Goal: Entertainment & Leisure: Consume media (video, audio)

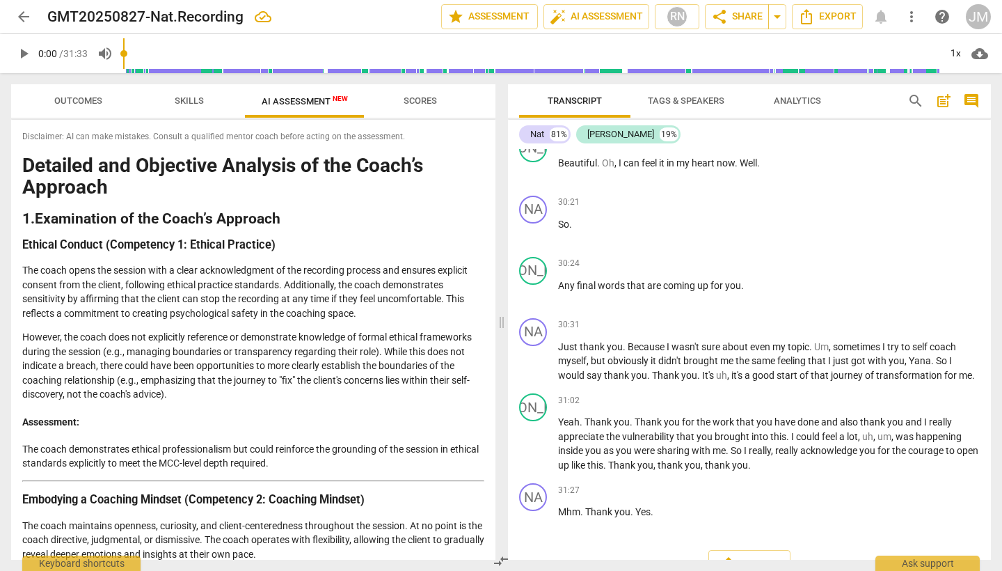
scroll to position [5372, 0]
click at [753, 557] on span "Export" at bounding box center [749, 565] width 58 height 17
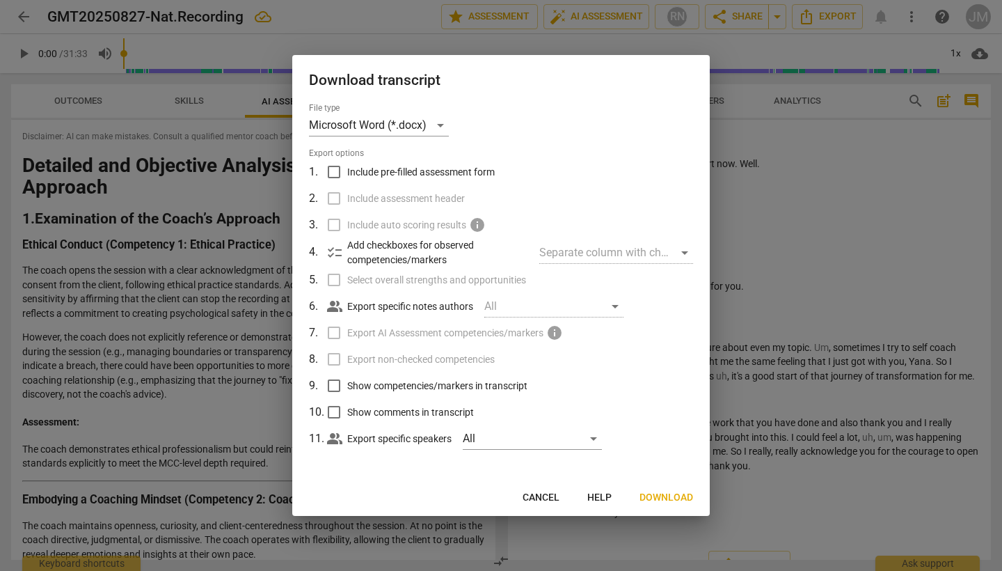
click at [665, 497] on span "Download" at bounding box center [666, 497] width 54 height 14
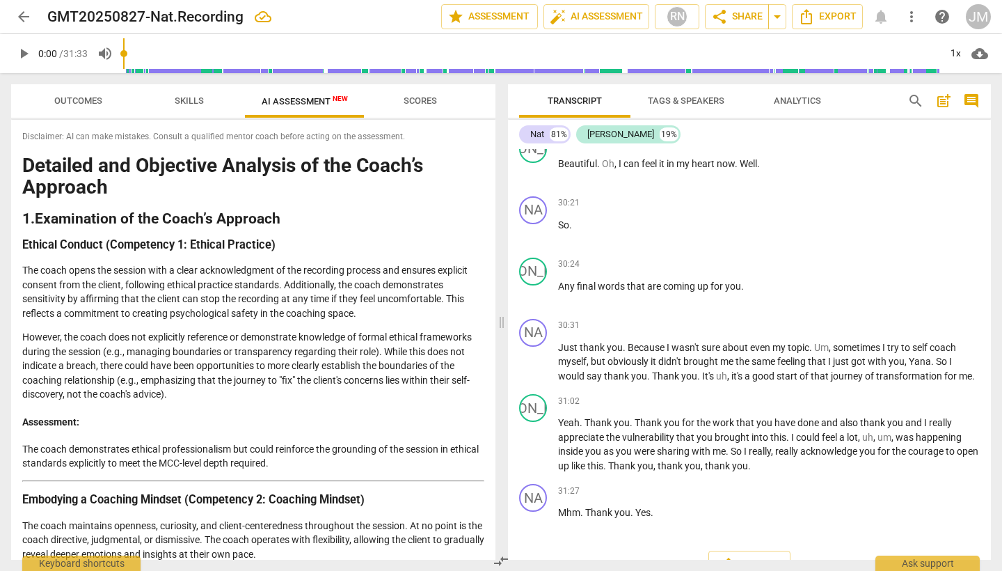
click at [22, 54] on span "play_arrow" at bounding box center [23, 53] width 17 height 17
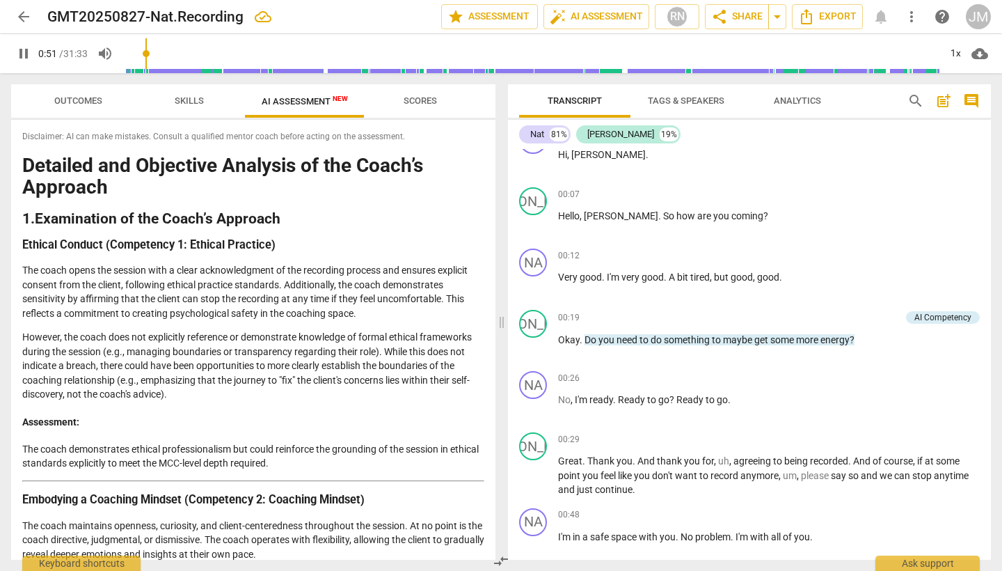
click at [22, 56] on span "pause" at bounding box center [23, 53] width 17 height 17
click at [144, 54] on input "range" at bounding box center [531, 53] width 816 height 45
click at [24, 56] on span "play_arrow" at bounding box center [23, 53] width 17 height 17
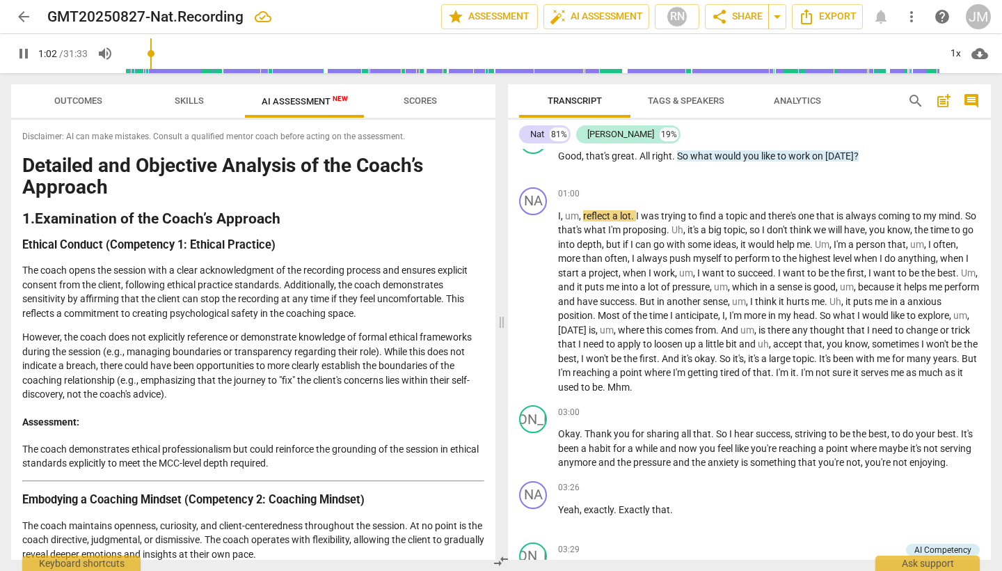
click at [25, 59] on span "pause" at bounding box center [23, 53] width 17 height 17
click at [22, 54] on span "play_arrow" at bounding box center [23, 53] width 17 height 17
click at [21, 53] on span "pause" at bounding box center [23, 53] width 17 height 17
click at [24, 56] on span "play_arrow" at bounding box center [23, 53] width 17 height 17
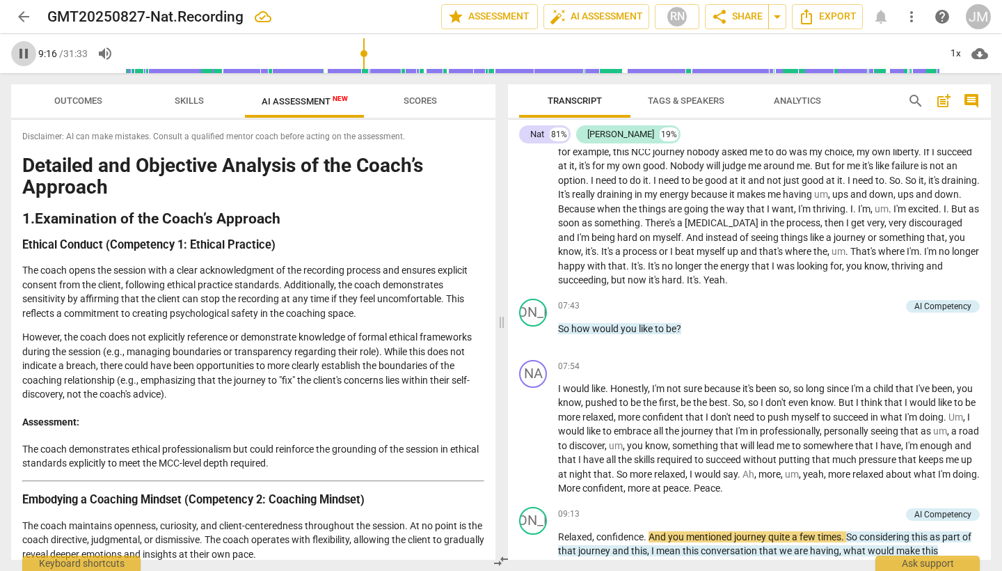
click at [22, 55] on span "pause" at bounding box center [23, 53] width 17 height 17
click at [360, 52] on input "range" at bounding box center [531, 53] width 816 height 45
click at [26, 56] on span "play_arrow" at bounding box center [23, 53] width 17 height 17
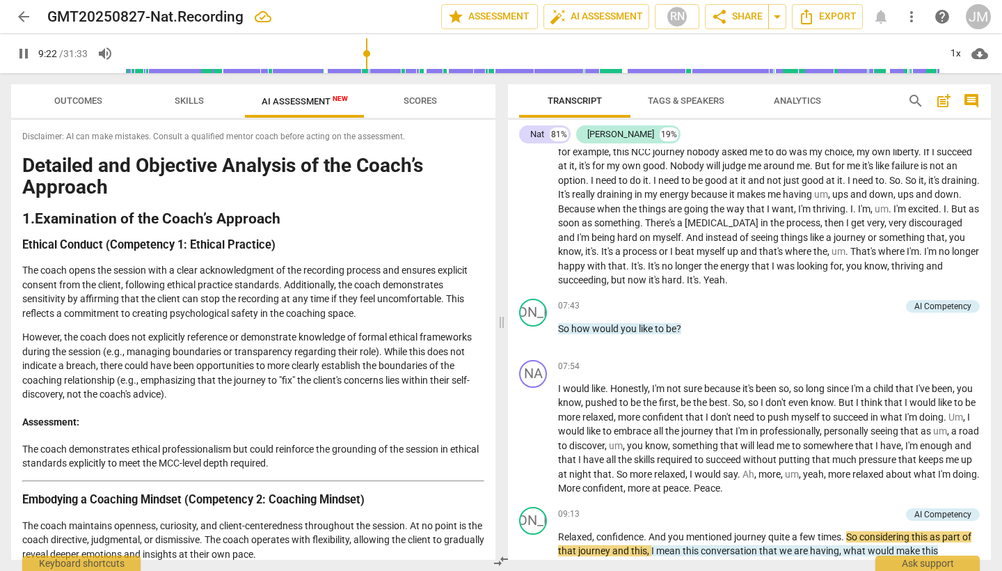
click at [364, 58] on input "range" at bounding box center [531, 53] width 816 height 45
click at [359, 57] on input "range" at bounding box center [531, 53] width 816 height 45
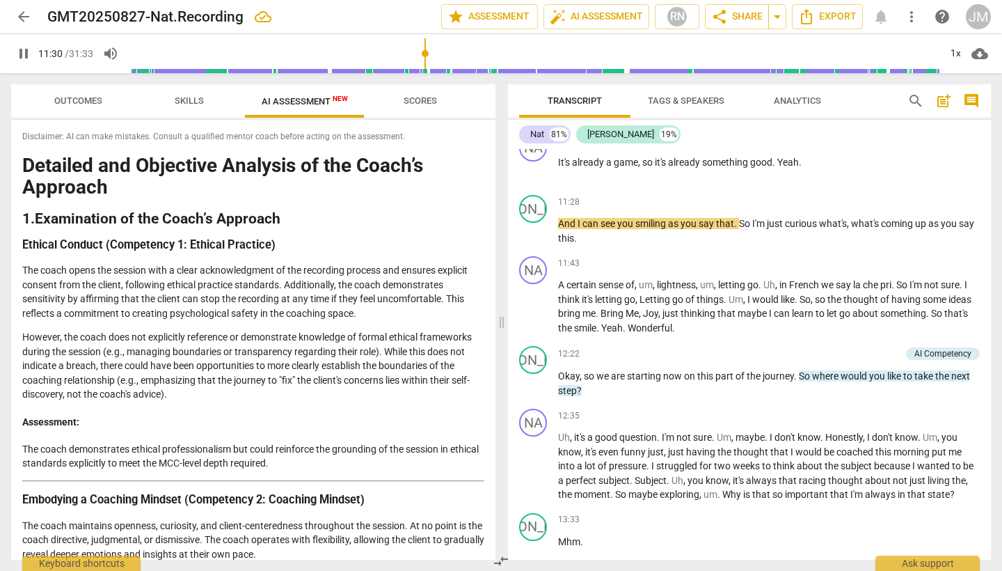
click at [24, 54] on span "pause" at bounding box center [23, 53] width 17 height 17
click at [24, 51] on span "play_arrow" at bounding box center [23, 53] width 17 height 17
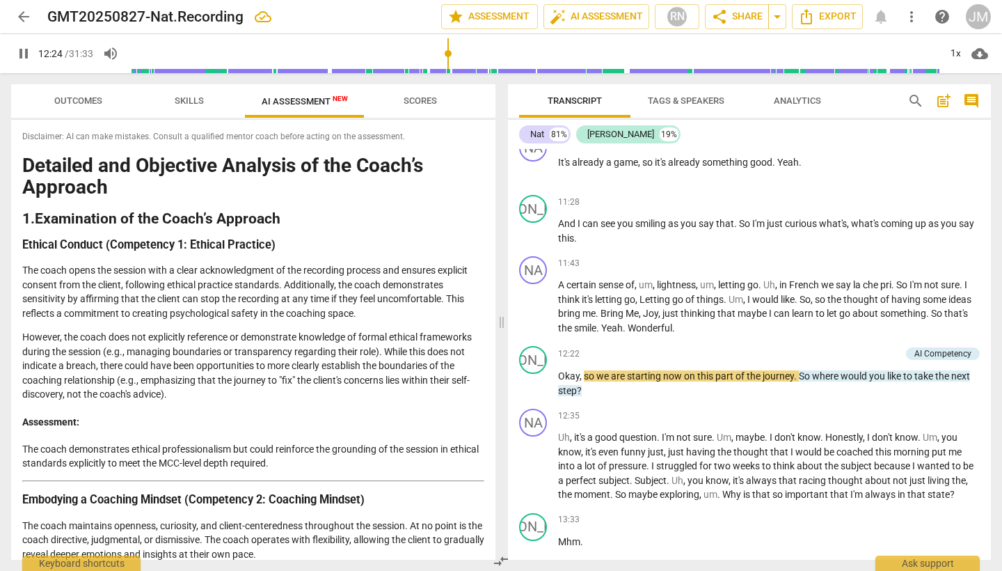
click at [26, 54] on span "pause" at bounding box center [23, 53] width 17 height 17
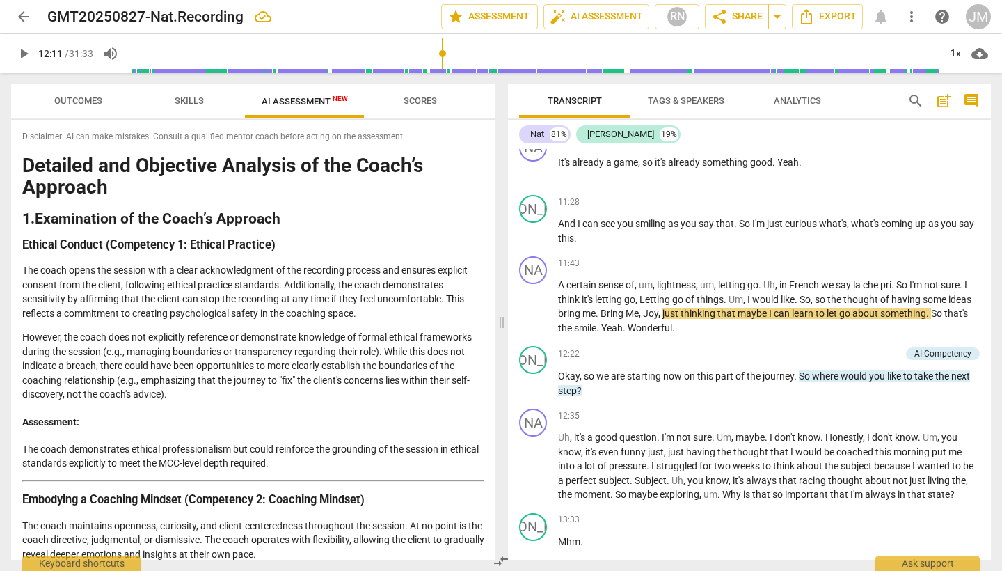
click at [443, 57] on input "range" at bounding box center [534, 53] width 811 height 45
click at [25, 55] on span "play_arrow" at bounding box center [23, 53] width 17 height 17
click at [21, 57] on span "pause" at bounding box center [23, 53] width 17 height 17
click at [19, 55] on span "play_arrow" at bounding box center [23, 53] width 17 height 17
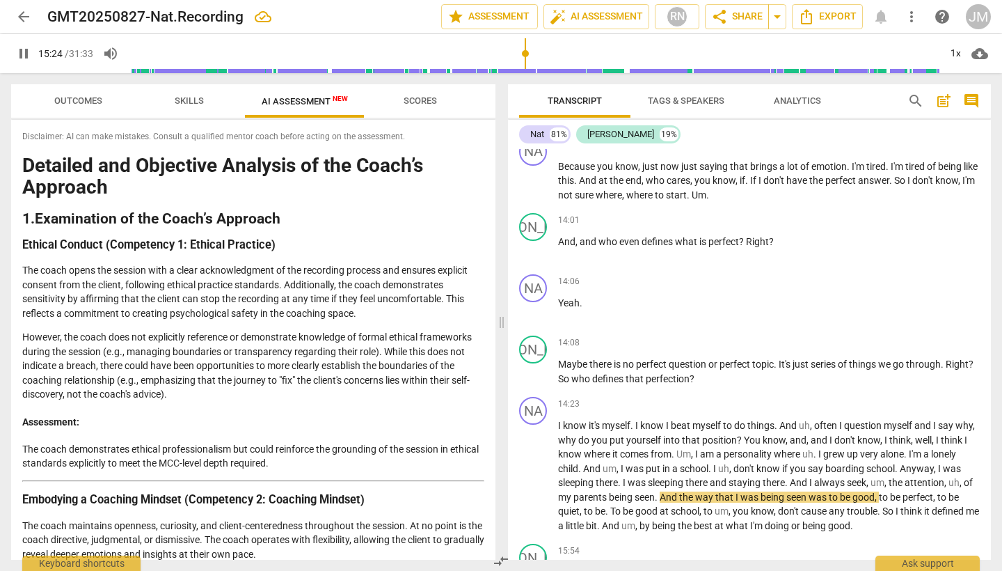
click at [21, 56] on span "pause" at bounding box center [23, 53] width 17 height 17
click at [521, 56] on input "range" at bounding box center [534, 53] width 811 height 45
click at [25, 58] on span "play_arrow" at bounding box center [23, 53] width 17 height 17
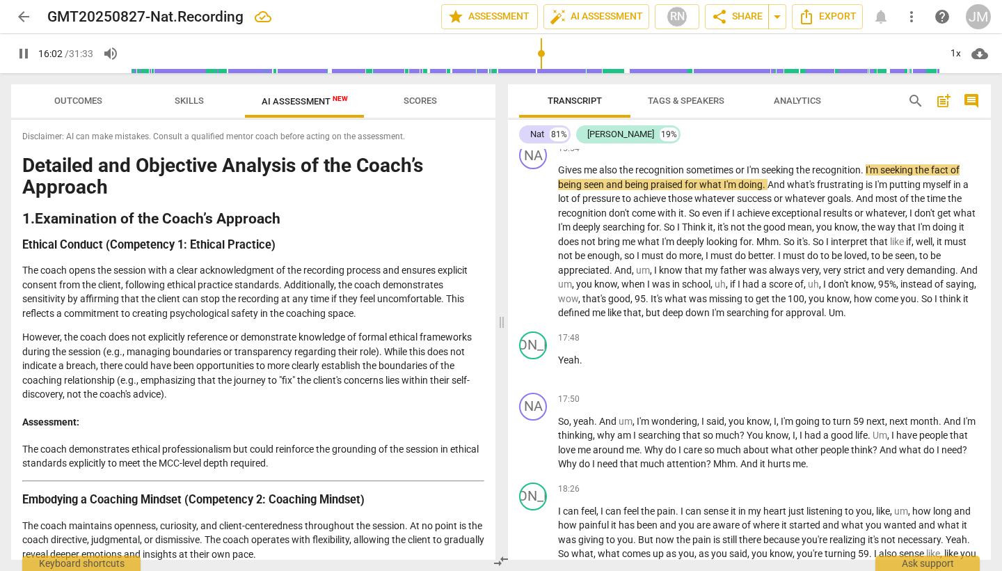
click at [21, 54] on span "pause" at bounding box center [23, 53] width 17 height 17
type input "958"
click at [540, 61] on input "range" at bounding box center [534, 53] width 811 height 45
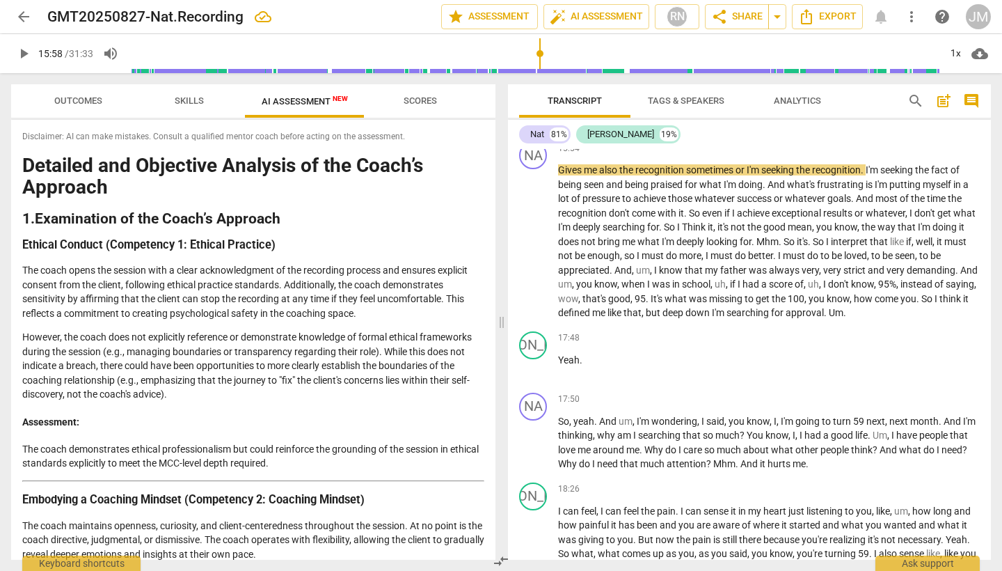
click at [27, 18] on span "arrow_back" at bounding box center [23, 16] width 17 height 17
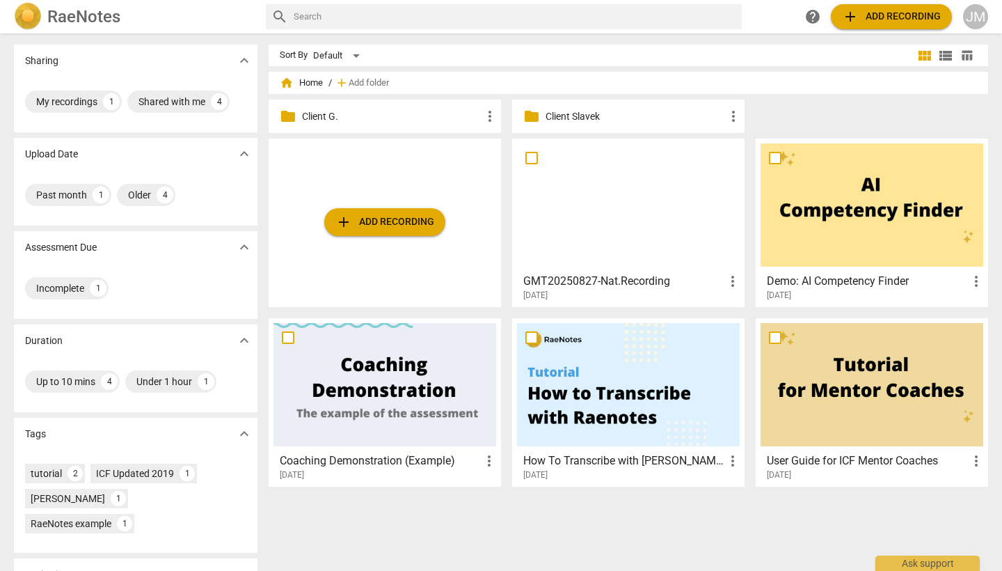
click at [633, 197] on div at bounding box center [628, 204] width 223 height 123
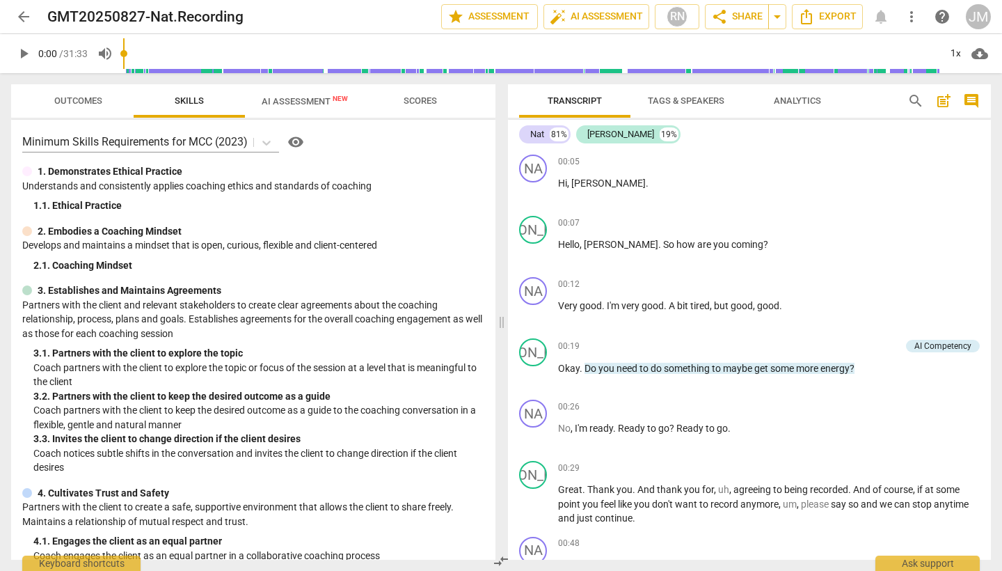
click at [456, 54] on input "range" at bounding box center [531, 53] width 816 height 45
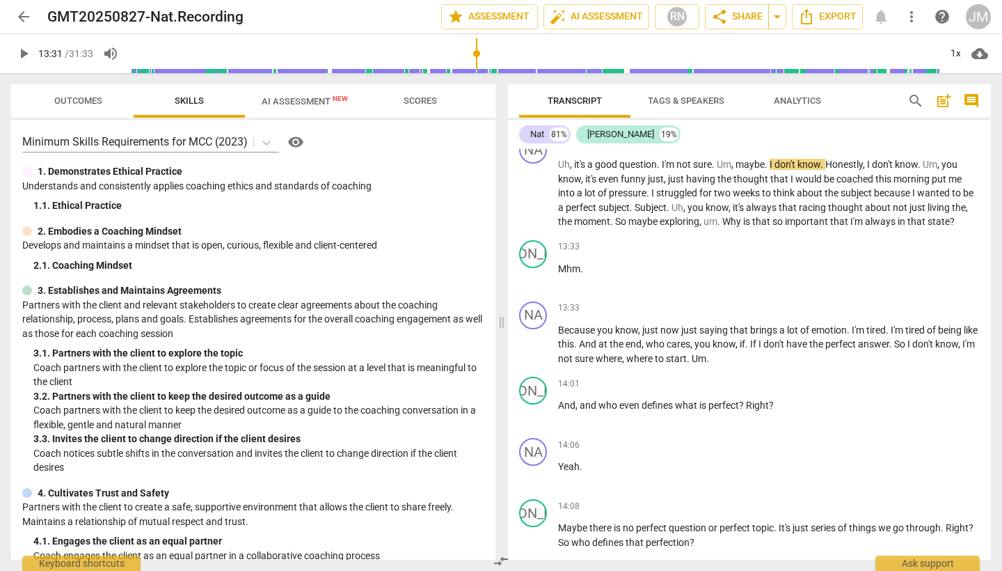
click at [477, 51] on input "range" at bounding box center [534, 53] width 811 height 45
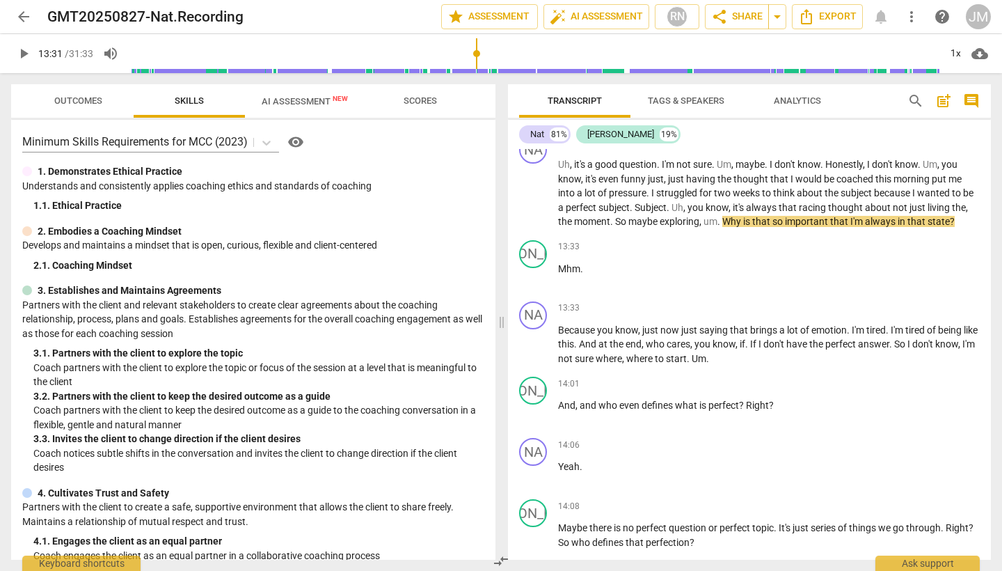
click at [490, 51] on input "range" at bounding box center [534, 53] width 811 height 45
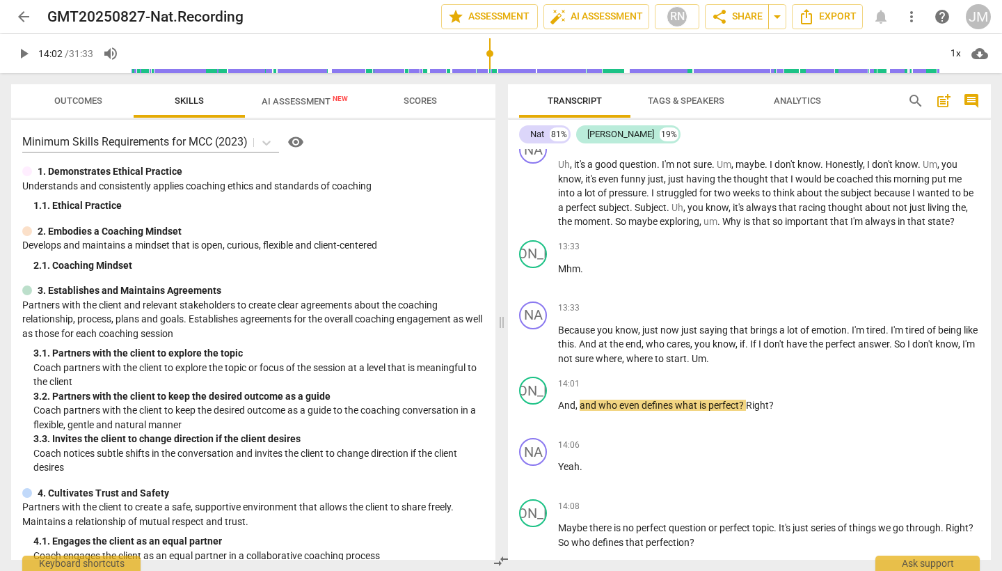
click at [509, 51] on input "range" at bounding box center [534, 53] width 811 height 45
click at [521, 52] on input "range" at bounding box center [534, 53] width 811 height 45
click at [530, 51] on input "range" at bounding box center [534, 53] width 811 height 45
click at [539, 51] on input "range" at bounding box center [534, 53] width 811 height 45
click at [544, 51] on input "range" at bounding box center [534, 53] width 811 height 45
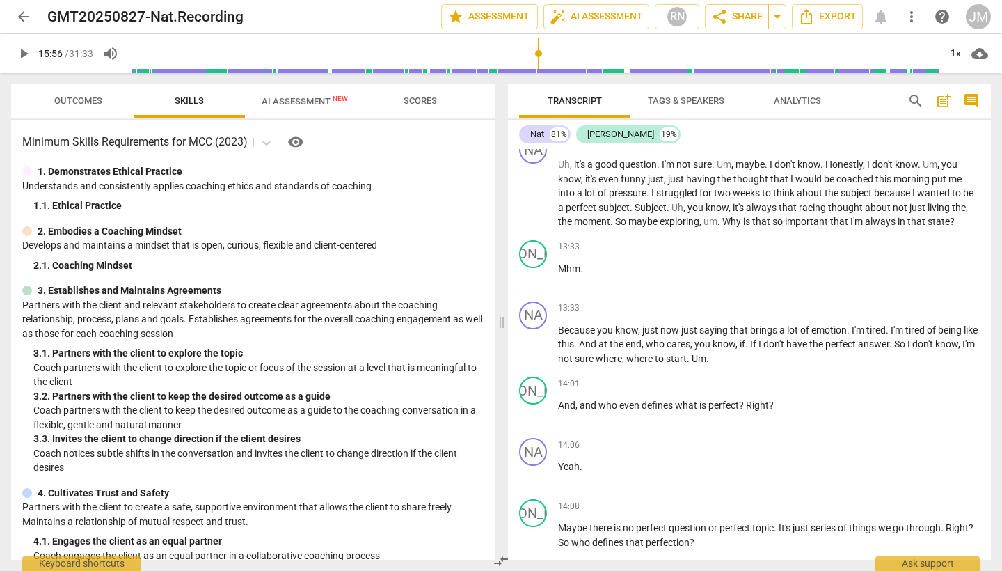
scroll to position [3128, 0]
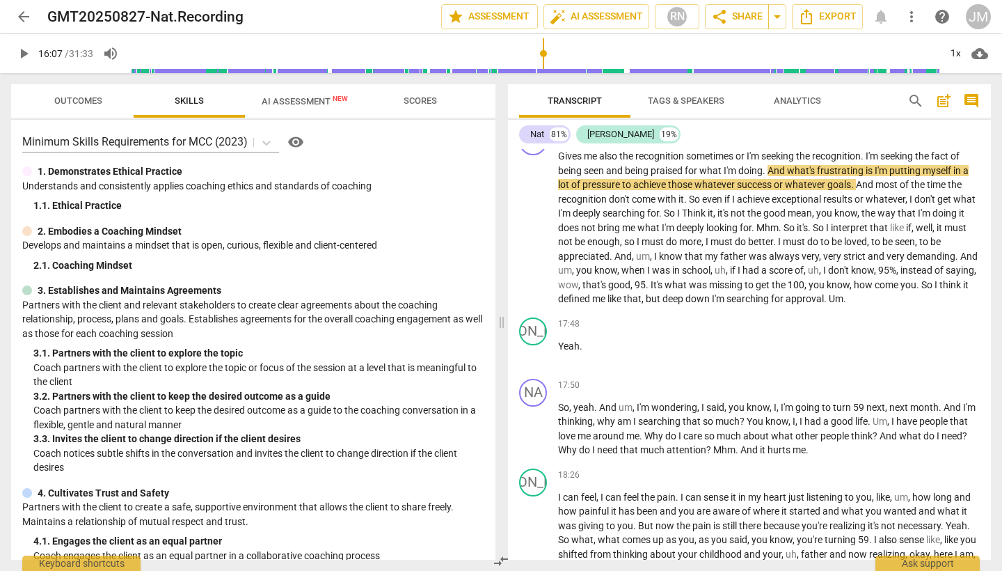
click at [24, 54] on span "play_arrow" at bounding box center [23, 53] width 17 height 17
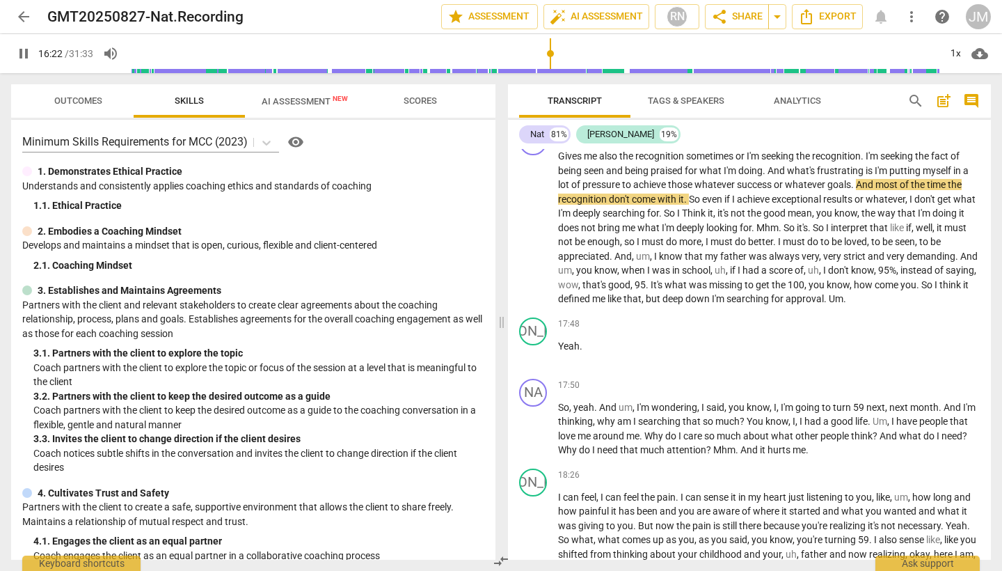
click at [543, 56] on input "range" at bounding box center [534, 53] width 811 height 45
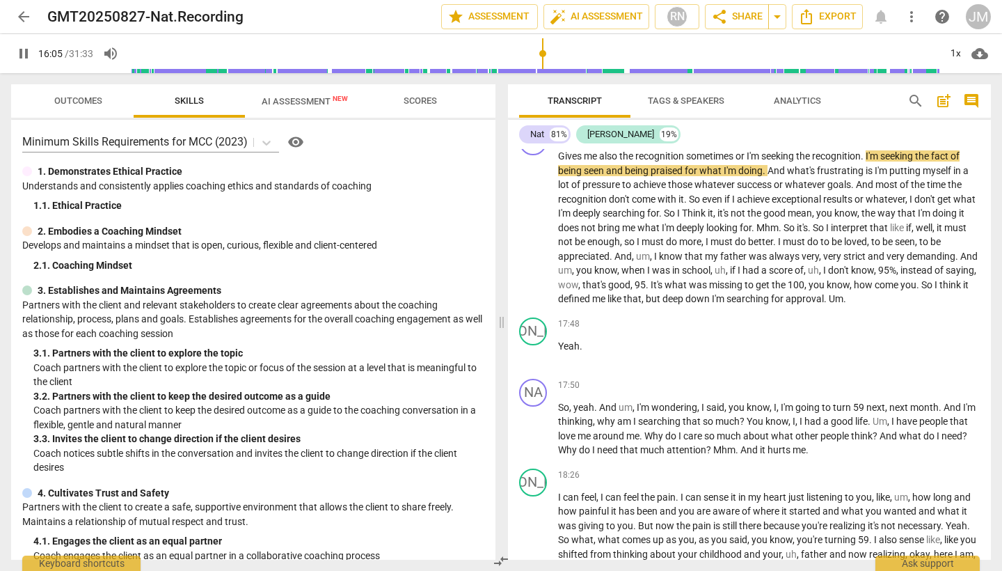
click at [538, 56] on input "range" at bounding box center [534, 53] width 811 height 45
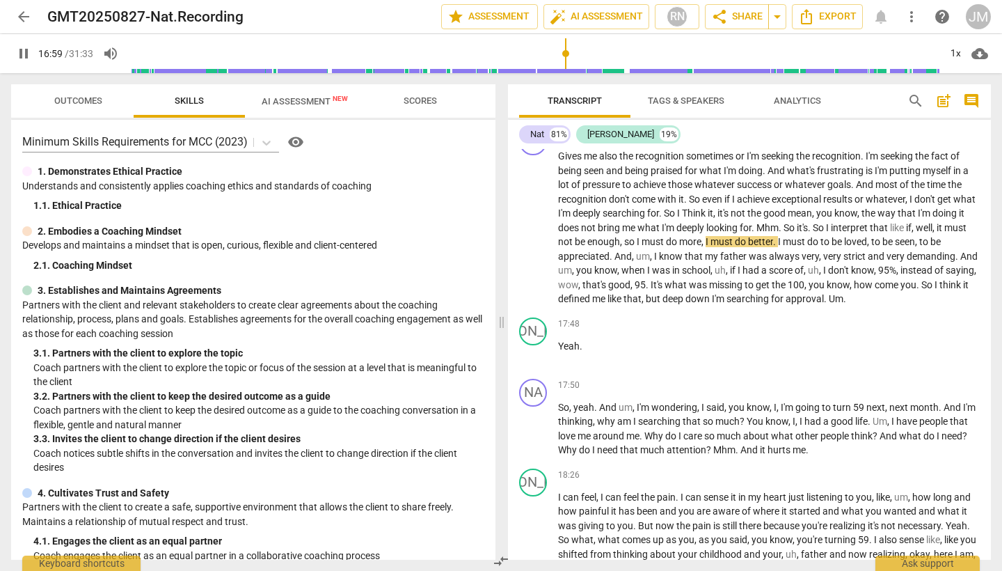
click at [23, 56] on span "pause" at bounding box center [23, 53] width 17 height 17
click at [556, 52] on input "range" at bounding box center [534, 53] width 811 height 45
click at [24, 56] on span "play_arrow" at bounding box center [23, 53] width 17 height 17
click at [24, 56] on span "pause" at bounding box center [23, 53] width 17 height 17
click at [24, 56] on span "play_arrow" at bounding box center [23, 53] width 17 height 17
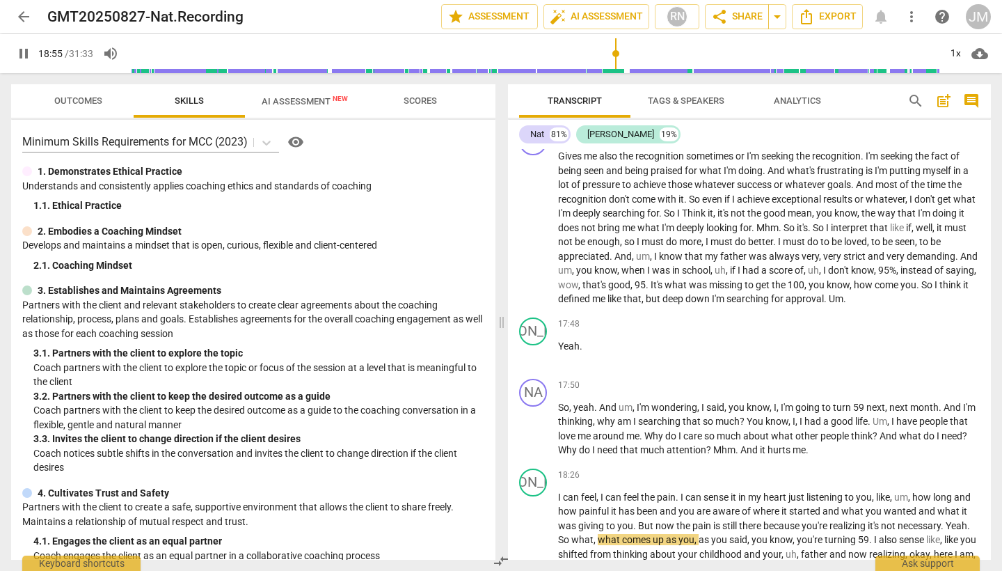
click at [24, 51] on span "pause" at bounding box center [23, 53] width 17 height 17
click at [611, 54] on input "range" at bounding box center [534, 53] width 811 height 45
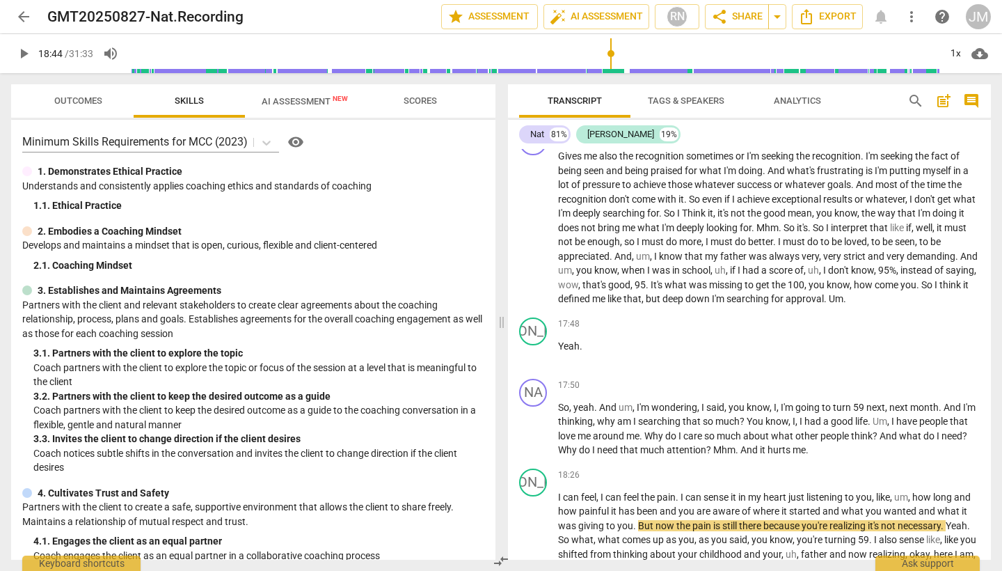
click at [29, 53] on span "play_arrow" at bounding box center [23, 53] width 17 height 17
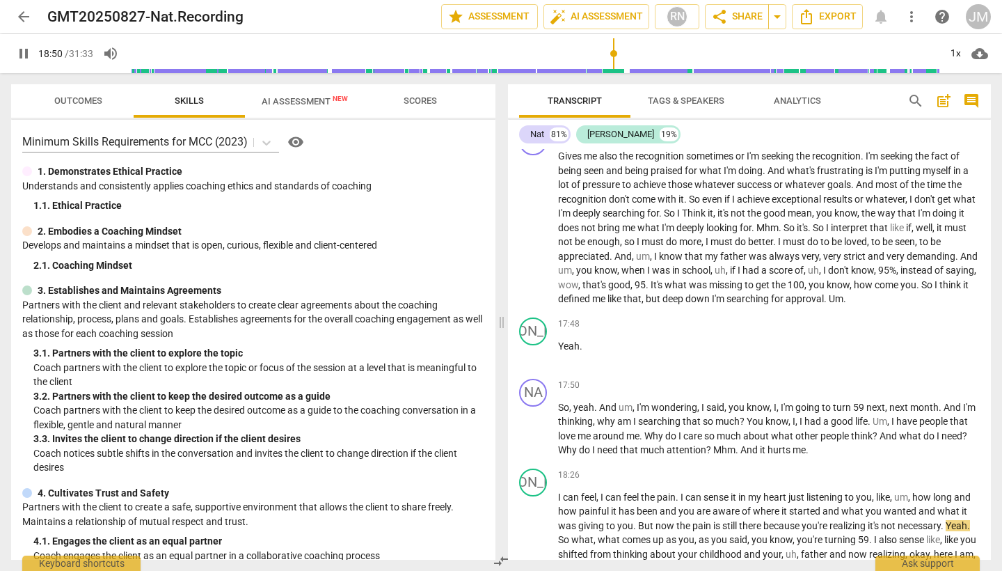
click at [29, 53] on span "pause" at bounding box center [23, 53] width 17 height 17
click at [23, 56] on span "play_arrow" at bounding box center [23, 53] width 17 height 17
click at [23, 56] on span "pause" at bounding box center [23, 53] width 17 height 17
click at [24, 55] on span "play_arrow" at bounding box center [23, 53] width 17 height 17
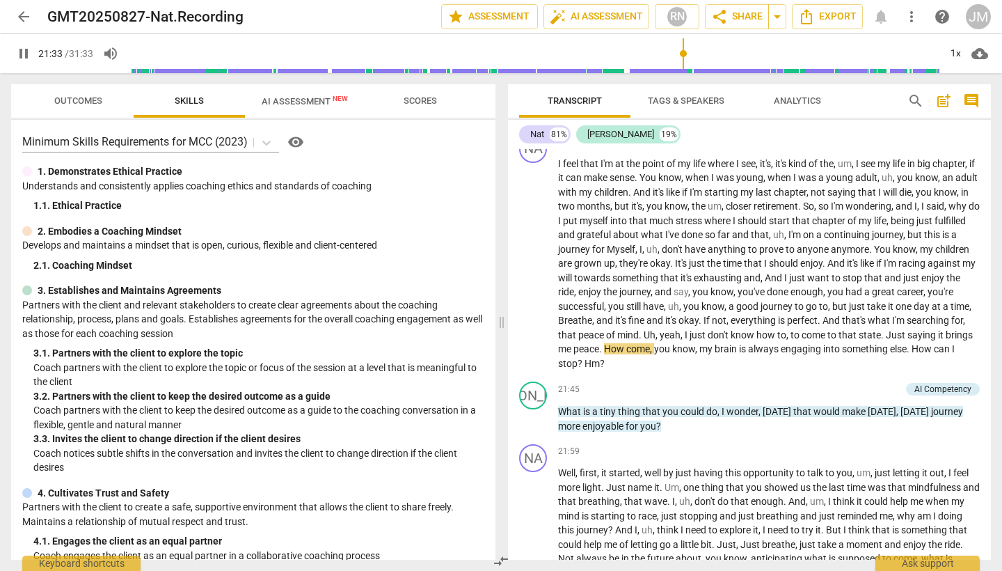
click at [26, 55] on span "pause" at bounding box center [23, 53] width 17 height 17
click at [674, 54] on input "range" at bounding box center [534, 53] width 811 height 45
click at [24, 56] on span "play_arrow" at bounding box center [23, 53] width 17 height 17
click at [25, 56] on span "pause" at bounding box center [23, 53] width 17 height 17
click at [22, 54] on span "play_arrow" at bounding box center [23, 53] width 17 height 17
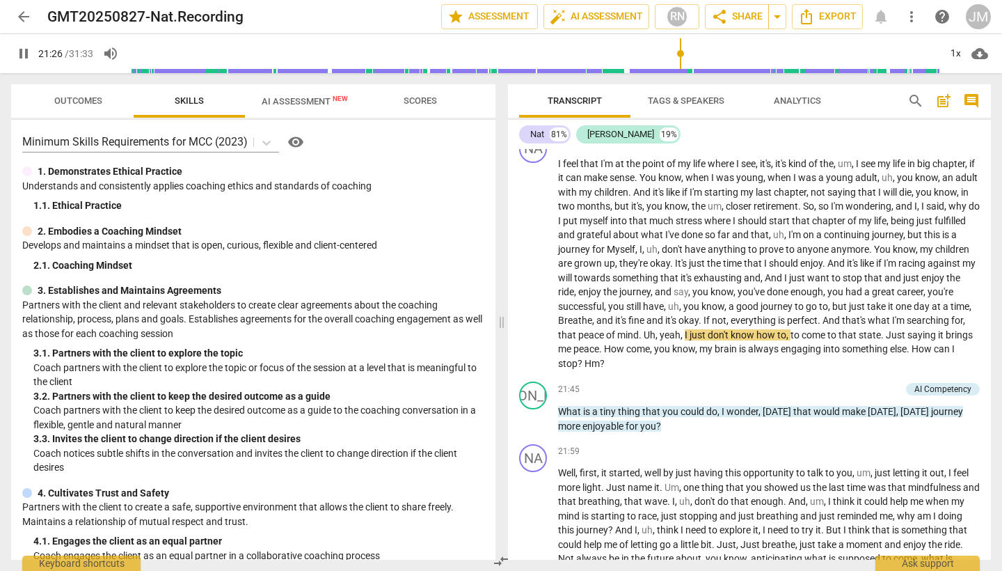
click at [22, 54] on span "pause" at bounding box center [23, 53] width 17 height 17
click at [26, 55] on span "play_arrow" at bounding box center [23, 53] width 17 height 17
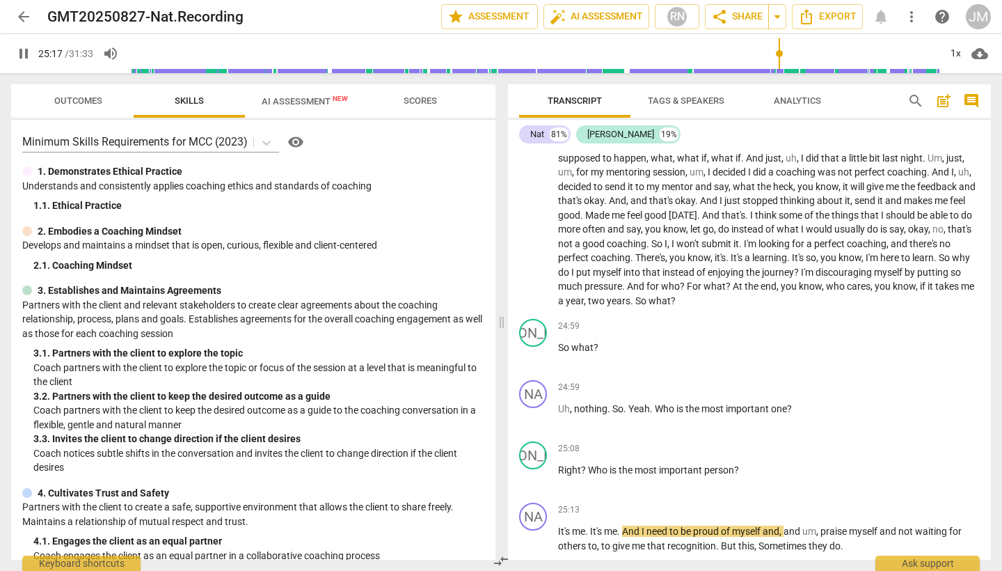
click at [23, 58] on span "pause" at bounding box center [23, 53] width 17 height 17
click at [24, 51] on span "play_arrow" at bounding box center [23, 53] width 17 height 17
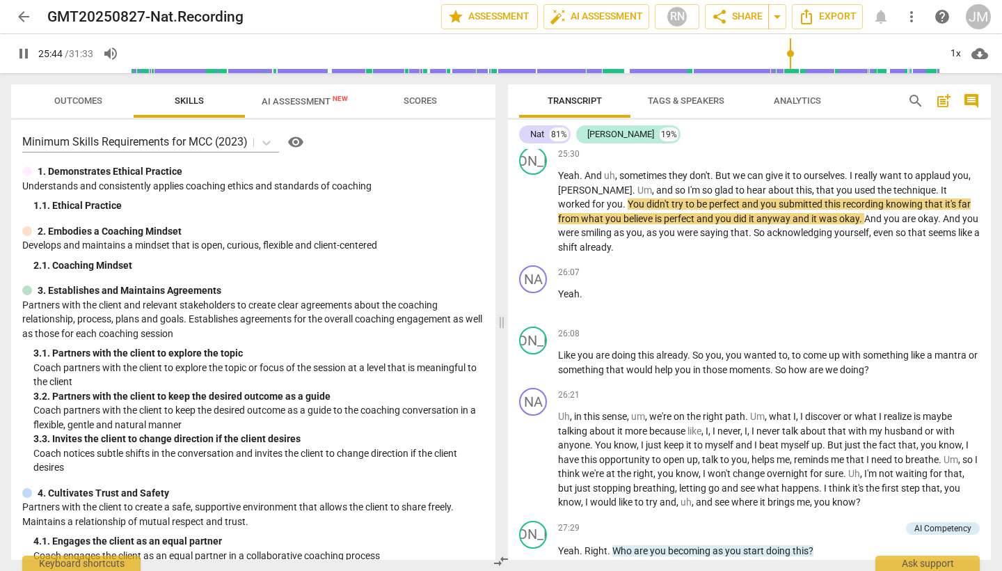
click at [23, 55] on span "pause" at bounding box center [23, 53] width 17 height 17
click at [781, 56] on input "range" at bounding box center [534, 53] width 811 height 45
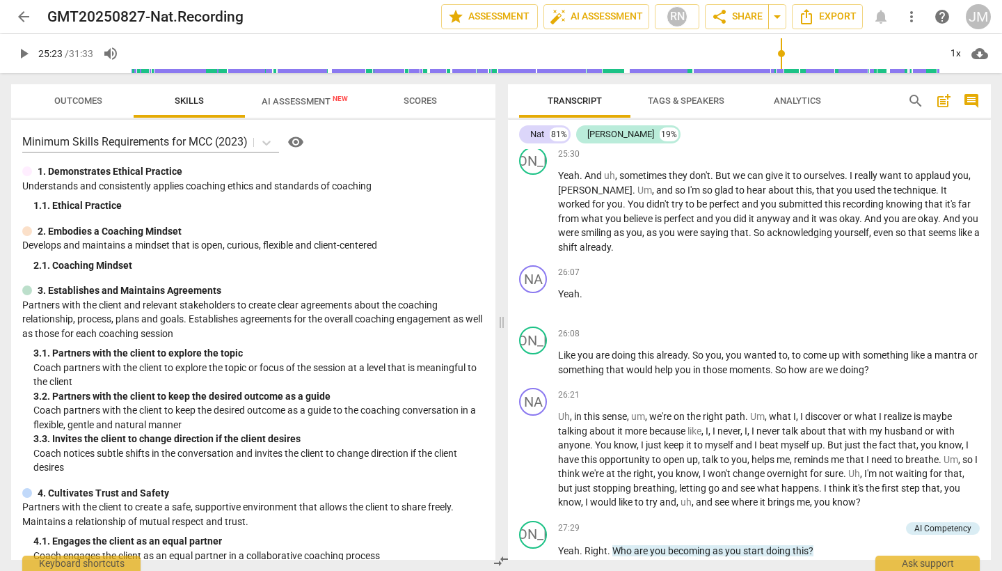
click at [779, 56] on input "range" at bounding box center [534, 53] width 811 height 45
click at [775, 56] on input "range" at bounding box center [534, 53] width 811 height 45
click at [26, 56] on span "play_arrow" at bounding box center [23, 53] width 17 height 17
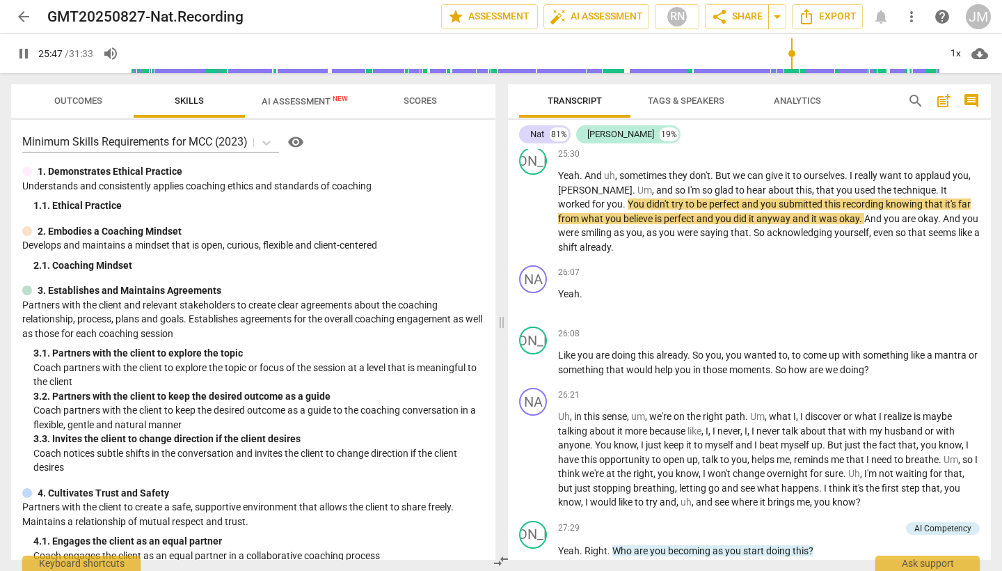
click at [783, 54] on input "range" at bounding box center [534, 53] width 811 height 45
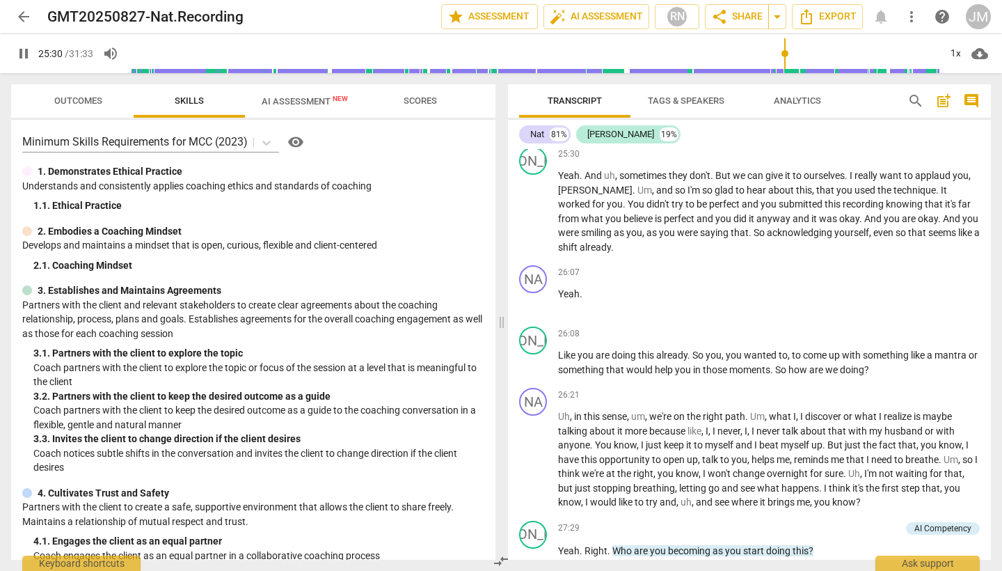
click at [778, 54] on input "range" at bounding box center [534, 53] width 811 height 45
click at [21, 54] on span "pause" at bounding box center [23, 53] width 17 height 17
click at [792, 54] on input "range" at bounding box center [534, 53] width 811 height 45
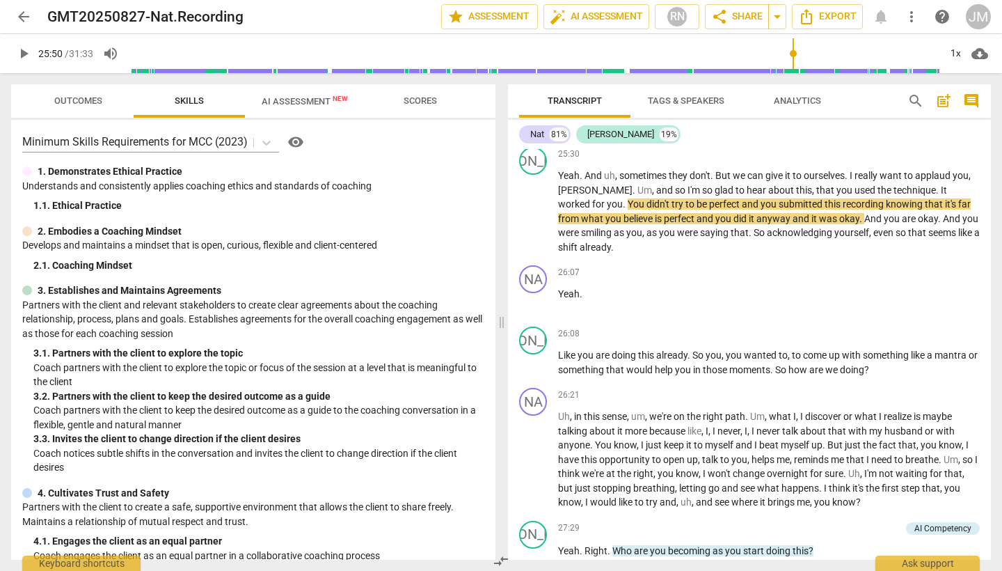
click at [22, 54] on span "play_arrow" at bounding box center [23, 53] width 17 height 17
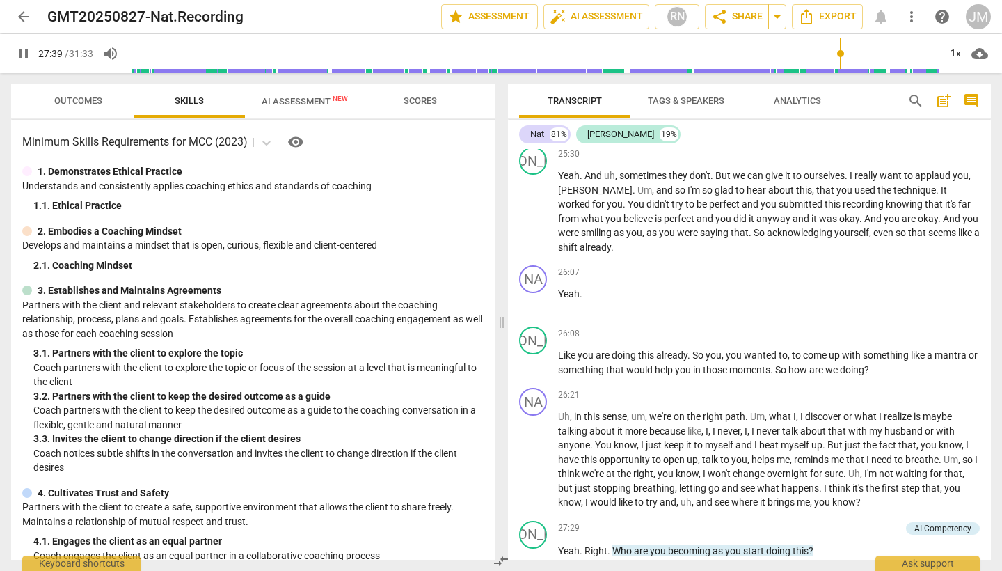
scroll to position [4841, 0]
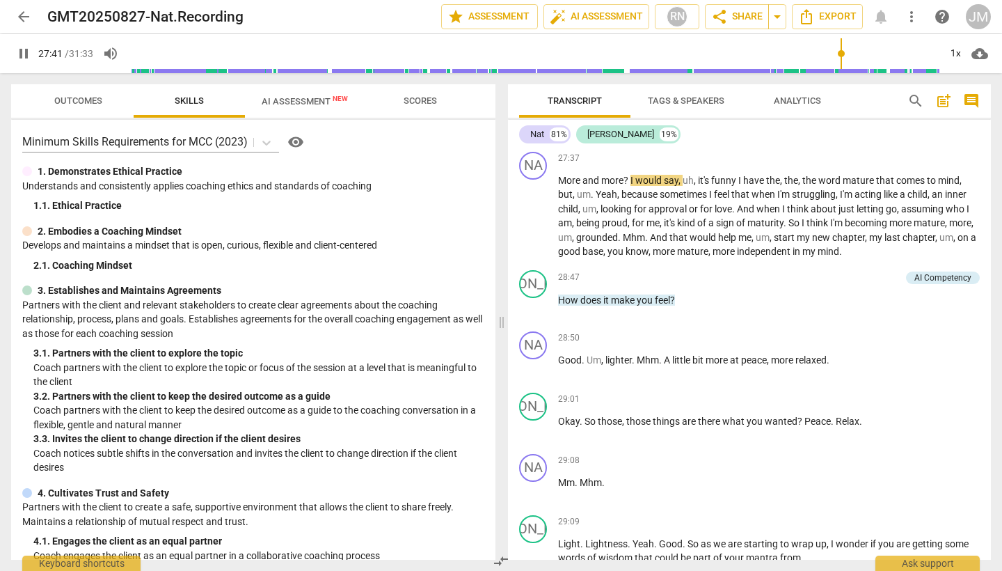
click at [21, 52] on span "pause" at bounding box center [23, 53] width 17 height 17
click at [22, 55] on span "play_arrow" at bounding box center [23, 53] width 17 height 17
click at [24, 55] on span "pause" at bounding box center [23, 53] width 17 height 17
click at [867, 57] on input "range" at bounding box center [534, 53] width 811 height 45
click at [24, 57] on span "play_arrow" at bounding box center [23, 53] width 17 height 17
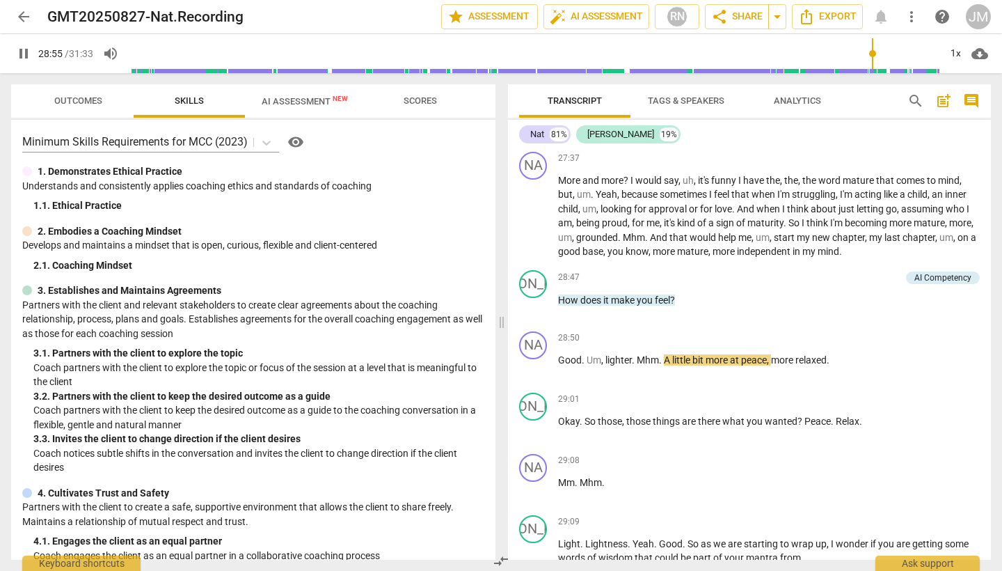
click at [24, 57] on span "pause" at bounding box center [23, 53] width 17 height 17
click at [19, 57] on span "play_arrow" at bounding box center [23, 53] width 17 height 17
click at [19, 57] on span "pause" at bounding box center [23, 53] width 17 height 17
click at [26, 56] on span "play_arrow" at bounding box center [23, 53] width 17 height 17
click at [22, 53] on span "pause" at bounding box center [23, 53] width 17 height 17
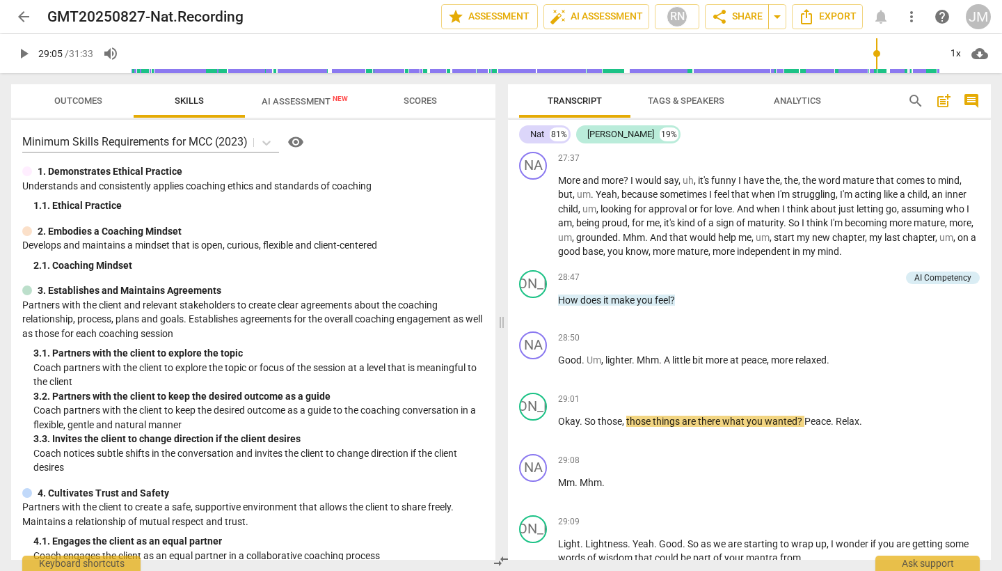
click at [875, 57] on input "range" at bounding box center [534, 53] width 811 height 45
click at [26, 54] on span "play_arrow" at bounding box center [23, 53] width 17 height 17
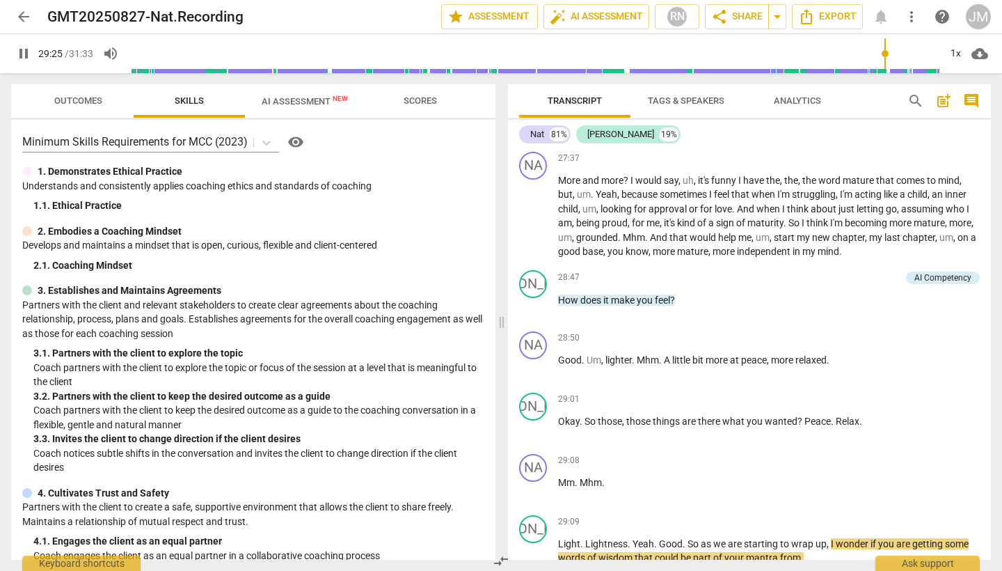
click at [878, 56] on input "range" at bounding box center [534, 53] width 811 height 45
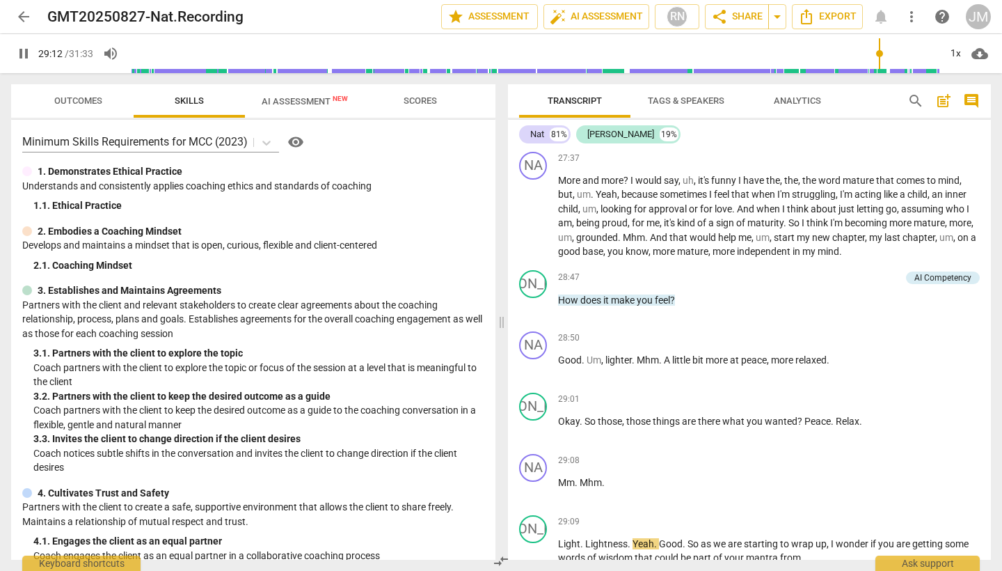
click at [19, 52] on span "pause" at bounding box center [23, 53] width 17 height 17
click at [19, 52] on span "play_arrow" at bounding box center [23, 53] width 17 height 17
click at [19, 52] on span "pause" at bounding box center [23, 53] width 17 height 17
click at [877, 56] on input "range" at bounding box center [534, 53] width 811 height 45
click at [26, 56] on span "play_arrow" at bounding box center [23, 53] width 17 height 17
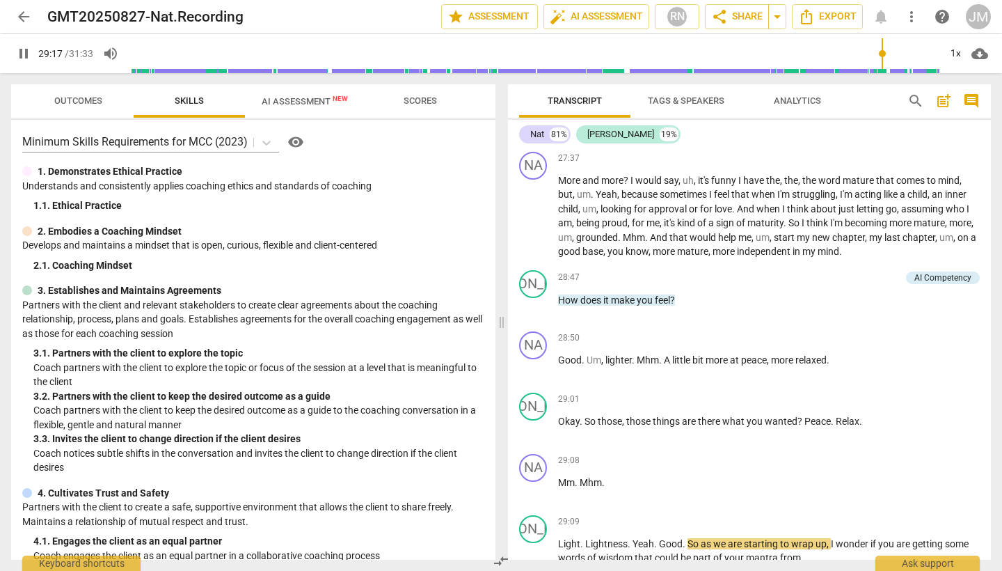
click at [26, 52] on span "pause" at bounding box center [23, 53] width 17 height 17
click at [26, 54] on span "play_arrow" at bounding box center [23, 53] width 17 height 17
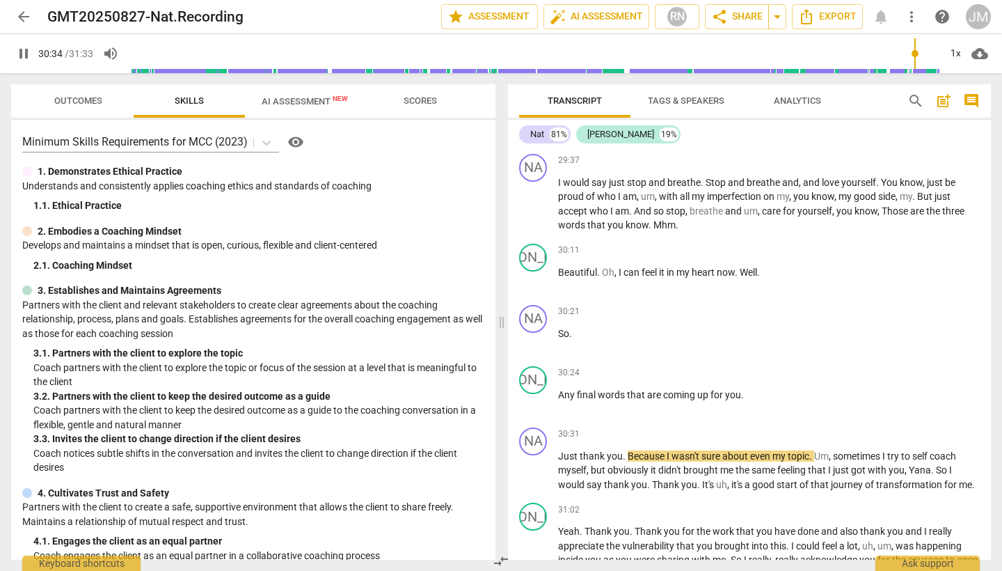
click at [21, 56] on span "pause" at bounding box center [23, 53] width 17 height 17
click at [24, 50] on span "play_arrow" at bounding box center [23, 53] width 17 height 17
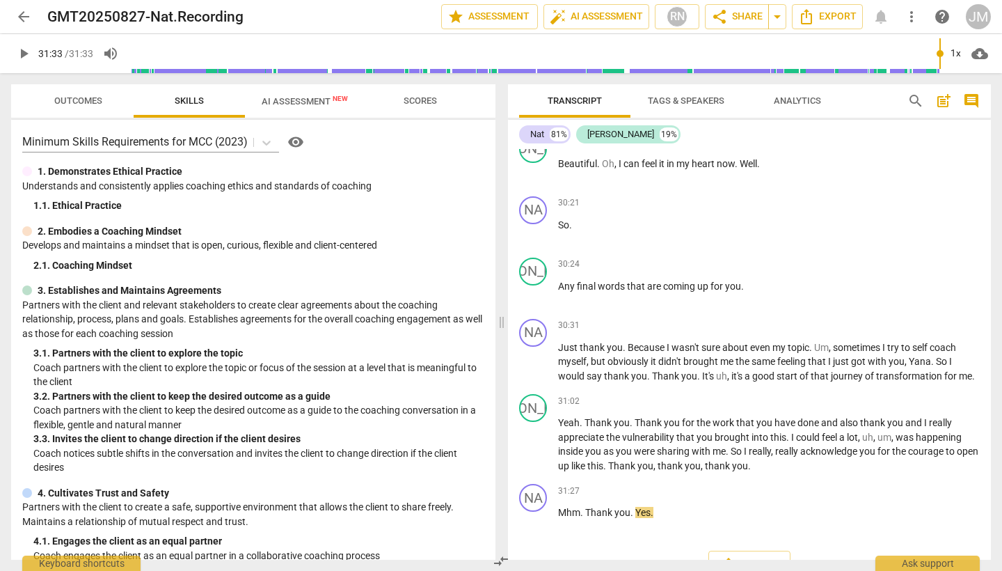
click at [919, 58] on input "range" at bounding box center [534, 53] width 811 height 45
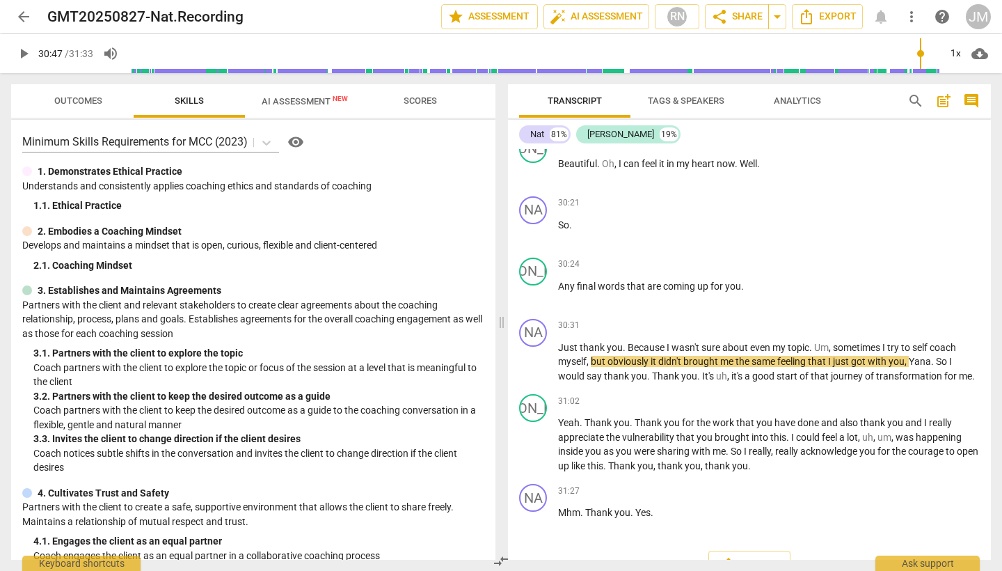
click at [26, 51] on span "play_arrow" at bounding box center [23, 53] width 17 height 17
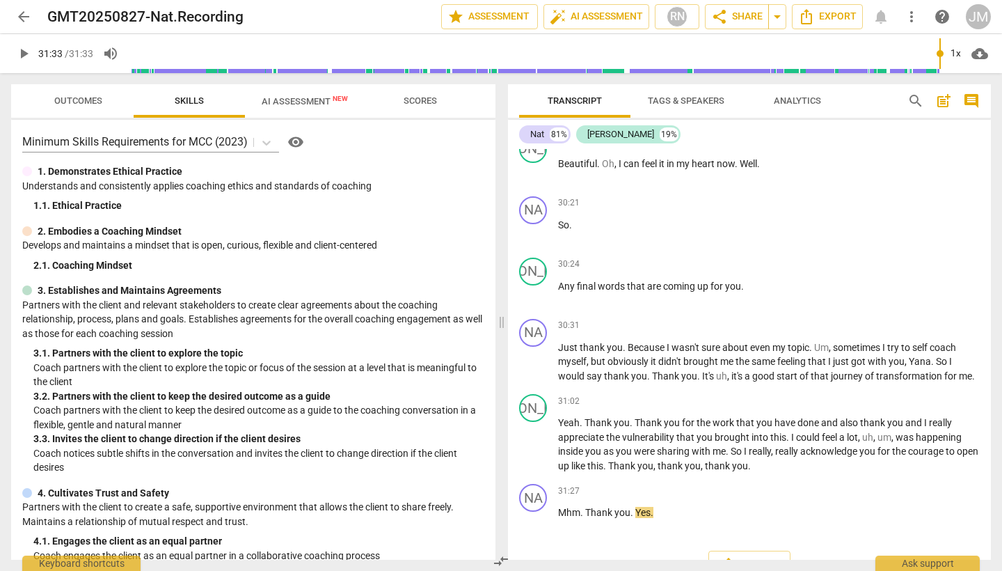
click at [928, 55] on input "range" at bounding box center [534, 53] width 811 height 45
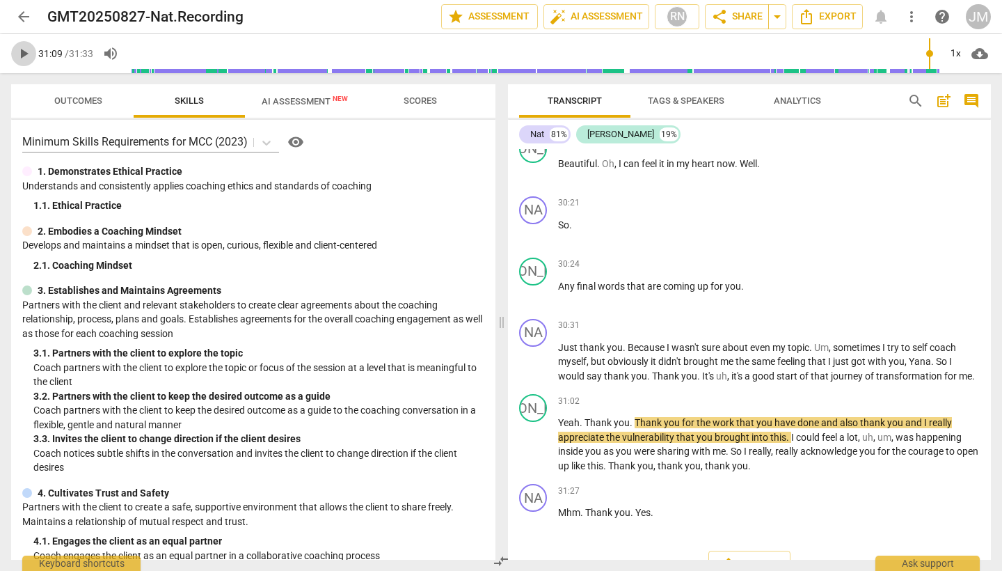
click at [24, 56] on span "play_arrow" at bounding box center [23, 53] width 17 height 17
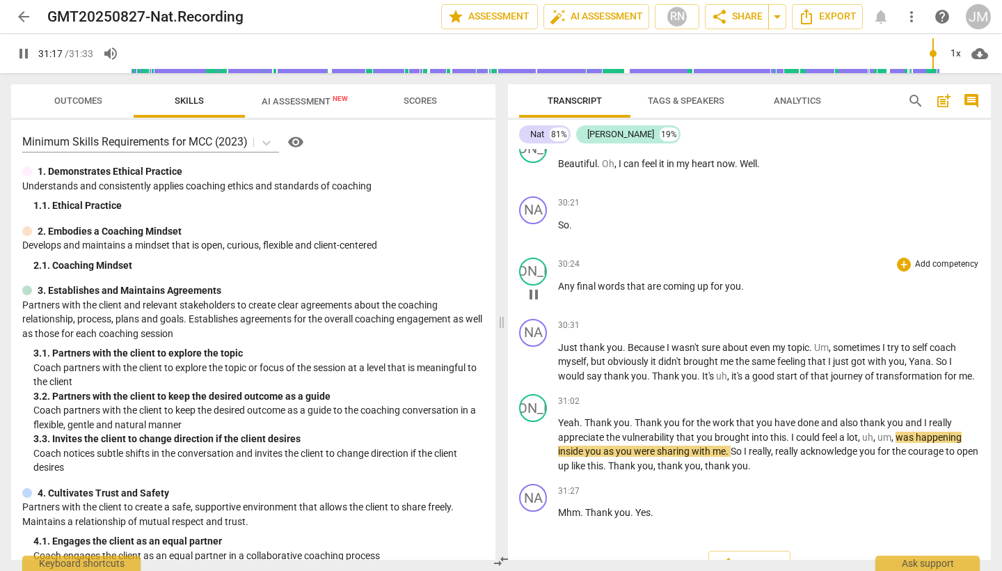
scroll to position [0, 0]
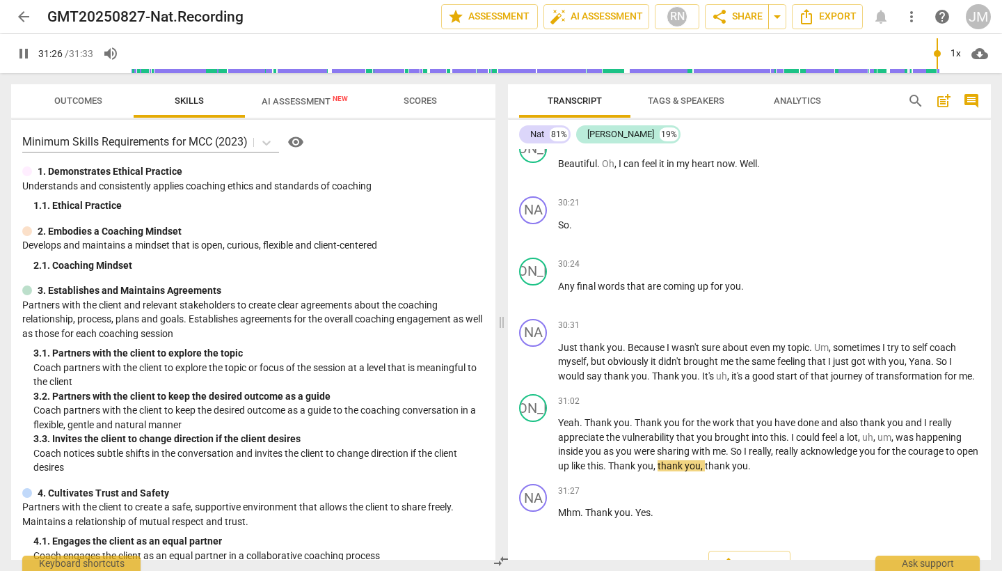
click at [20, 57] on span "pause" at bounding box center [23, 53] width 17 height 17
type input "1887"
